Goal: Task Accomplishment & Management: Manage account settings

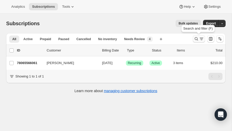
click at [201, 38] on icon "Search and filter results" at bounding box center [201, 38] width 5 height 5
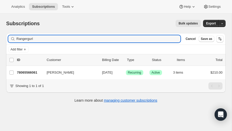
drag, startPoint x: 37, startPoint y: 39, endPoint x: 5, endPoint y: 38, distance: 31.8
click at [5, 38] on div "Filter subscribers Rangergurl Clear Cancel Save as Add filter 0 selected Update…" at bounding box center [114, 68] width 224 height 79
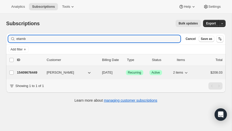
type input "etamb"
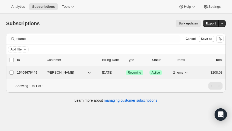
click at [33, 73] on p "15409676449" at bounding box center [30, 72] width 26 height 5
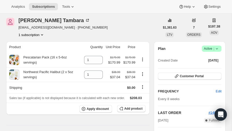
scroll to position [18, 0]
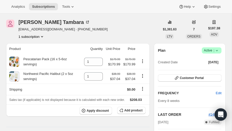
click at [214, 50] on span "|" at bounding box center [214, 50] width 1 height 4
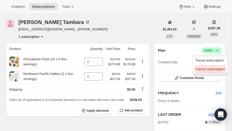
scroll to position [4, 0]
click at [204, 66] on span "Cancel subscription" at bounding box center [210, 68] width 29 height 5
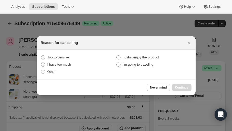
scroll to position [18, 0]
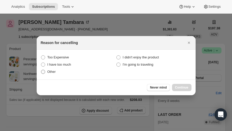
click at [43, 72] on span ":rl8:" at bounding box center [43, 71] width 4 height 4
click at [41, 70] on input "Other" at bounding box center [41, 69] width 0 height 0
radio input "true"
drag, startPoint x: 185, startPoint y: 88, endPoint x: 179, endPoint y: 87, distance: 5.4
click at [184, 88] on span "Continue" at bounding box center [181, 87] width 13 height 4
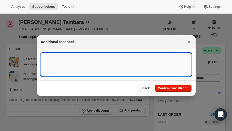
click at [60, 61] on textarea ":rl8:" at bounding box center [116, 64] width 151 height 23
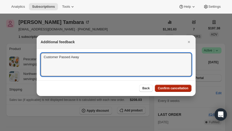
type textarea "Customer Passed Away"
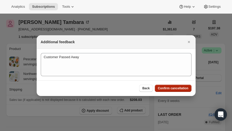
click at [166, 86] on span "Confirm cancellation" at bounding box center [173, 88] width 31 height 4
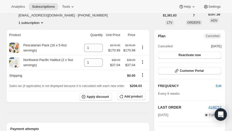
scroll to position [53, 0]
